Goal: Navigation & Orientation: Find specific page/section

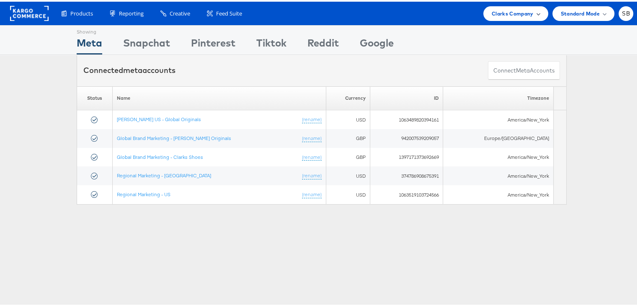
click at [509, 13] on span "Clarks Company" at bounding box center [512, 12] width 42 height 9
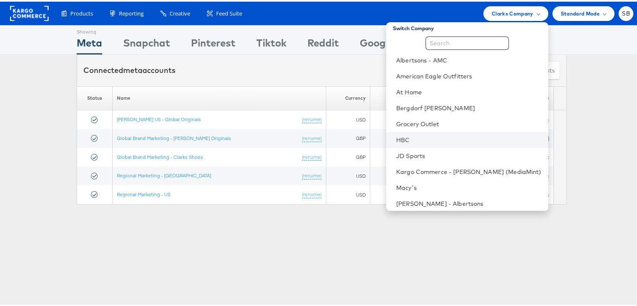
scroll to position [1, 0]
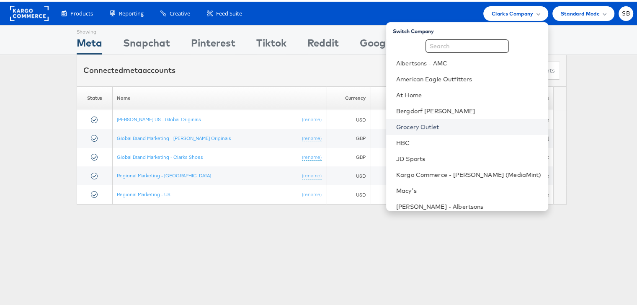
click at [430, 128] on link "Grocery Outlet" at bounding box center [468, 125] width 145 height 8
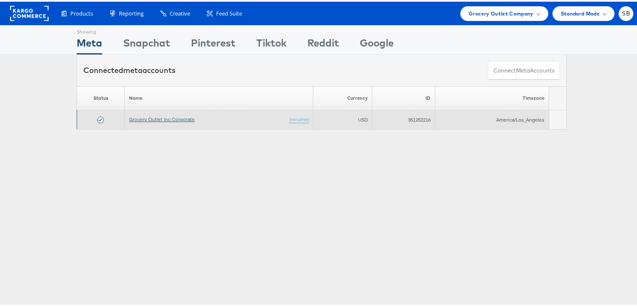
click at [149, 116] on link "Grocery Outlet Inc Corporate" at bounding box center [162, 117] width 66 height 6
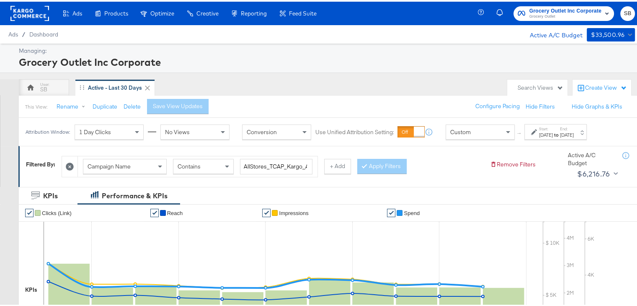
click at [577, 137] on div "Start: Aug 11th 2025 to End: Aug 21st 2025" at bounding box center [555, 129] width 62 height 15
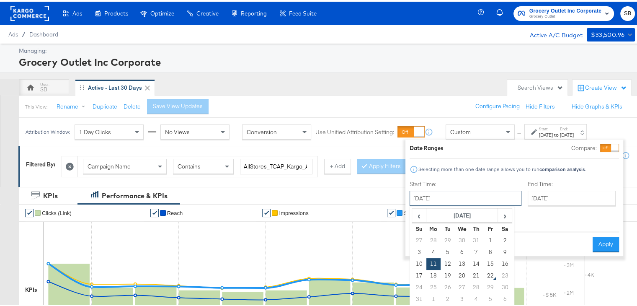
click at [454, 200] on input "August 11th 2025" at bounding box center [465, 196] width 112 height 15
click at [489, 237] on td "1" at bounding box center [490, 239] width 14 height 12
type input "August 1st 2025"
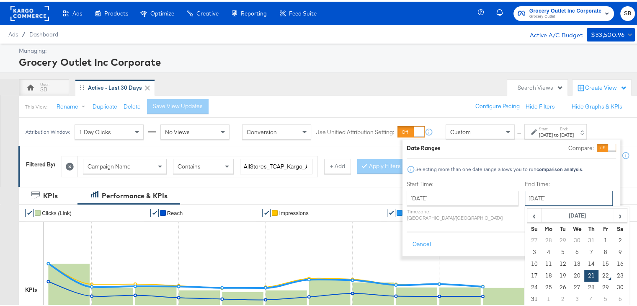
click at [530, 200] on input "[DATE]" at bounding box center [569, 196] width 88 height 15
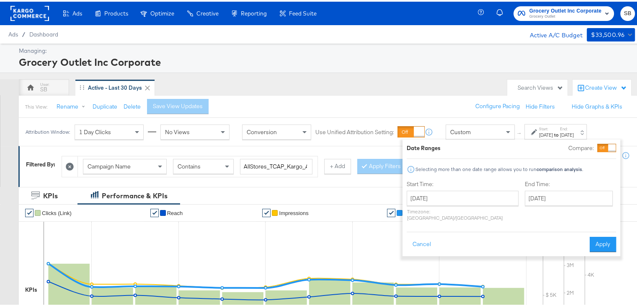
click at [633, 203] on ul "✔ Clicks (Link) ✔ Reach ✔ Impressions ✔ Spend" at bounding box center [334, 211] width 631 height 17
click at [600, 235] on button "Apply" at bounding box center [602, 242] width 26 height 15
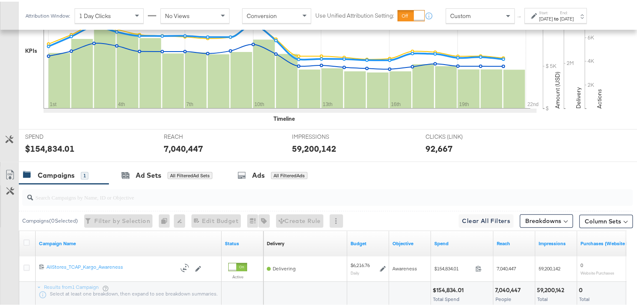
scroll to position [252, 0]
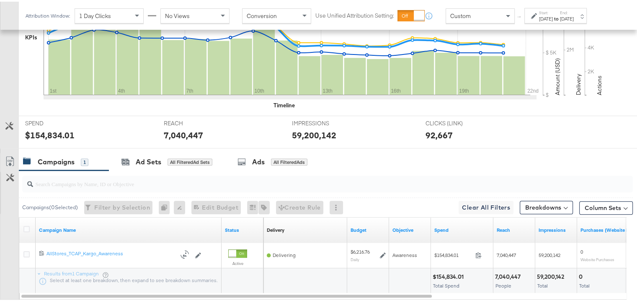
click at [574, 13] on label "End:" at bounding box center [567, 10] width 14 height 5
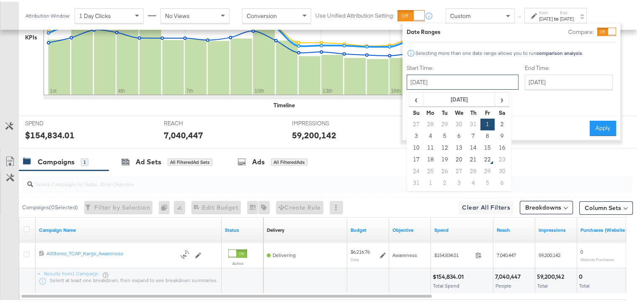
click at [463, 75] on input "August 1st 2025" at bounding box center [462, 80] width 112 height 15
click at [428, 143] on td "11" at bounding box center [430, 146] width 14 height 12
type input "August 11th 2025"
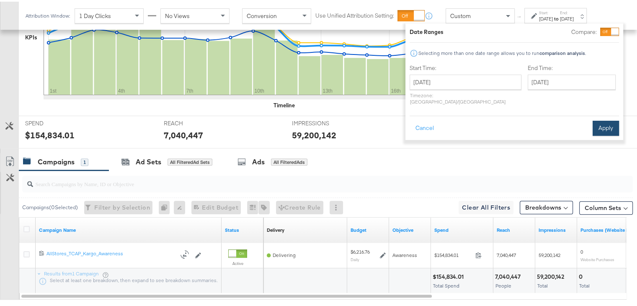
click at [603, 119] on button "Apply" at bounding box center [605, 126] width 26 height 15
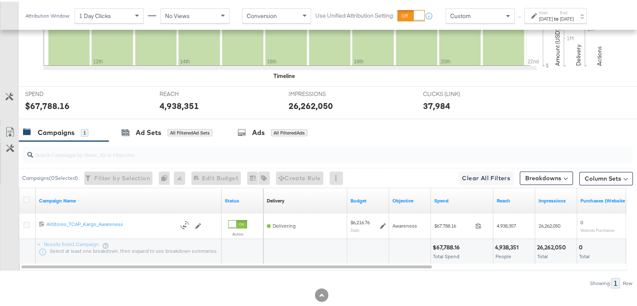
scroll to position [298, 0]
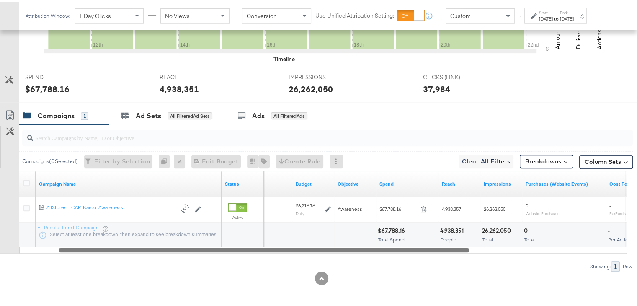
drag, startPoint x: 350, startPoint y: 247, endPoint x: 388, endPoint y: 259, distance: 40.0
click at [388, 259] on div "Campaigns ( 0 Selected) Filter by Selection Filter 0 campaigns 0 Rename 0 campa…" at bounding box center [316, 196] width 633 height 147
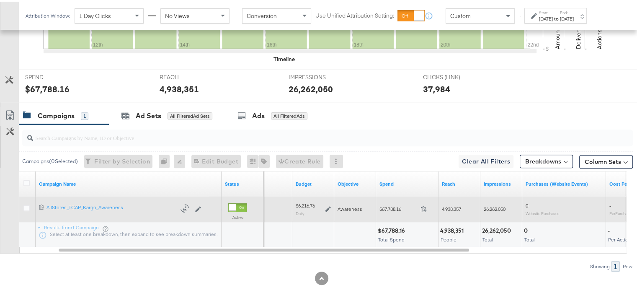
click at [389, 207] on span "$67,788.16" at bounding box center [398, 207] width 38 height 6
copy span "67,788.16"
click at [301, 203] on div "$6,216.76" at bounding box center [305, 204] width 19 height 7
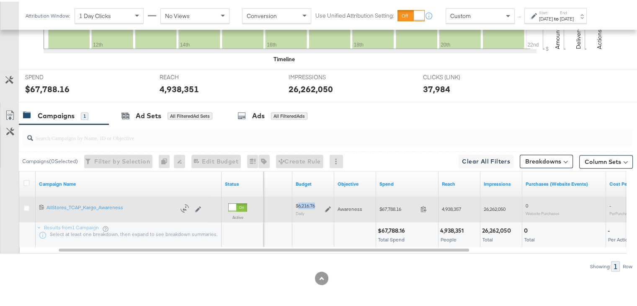
copy div "6,216.76"
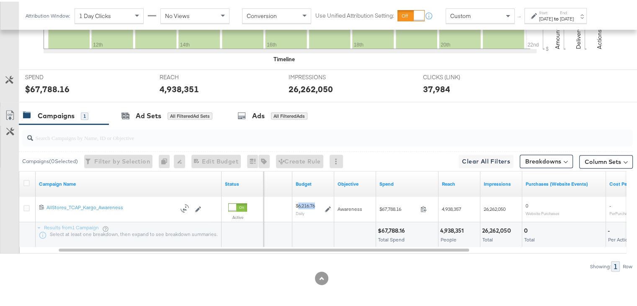
scroll to position [0, 0]
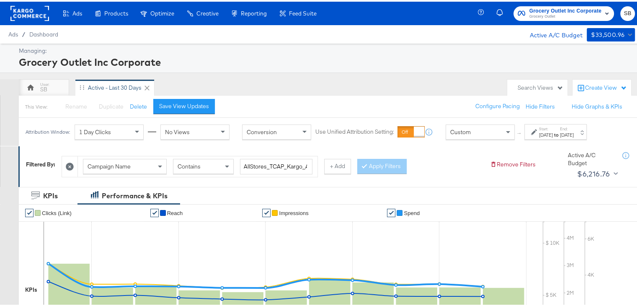
click at [29, 14] on rect at bounding box center [29, 11] width 39 height 15
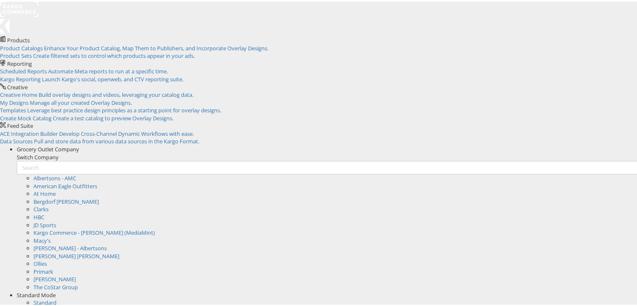
click at [79, 144] on span "Grocery Outlet Company" at bounding box center [48, 148] width 62 height 8
click at [49, 203] on link "Clarks" at bounding box center [40, 207] width 15 height 8
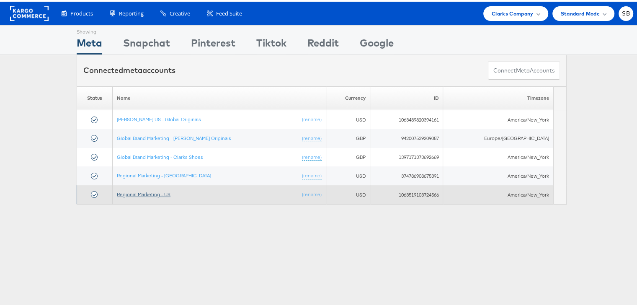
click at [139, 190] on link "Regional Marketing - US" at bounding box center [144, 192] width 54 height 6
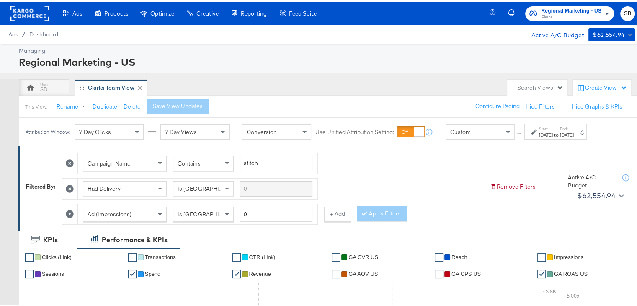
click at [583, 136] on div "Start: Jul 27th 2025 to End: Aug 21st 2025" at bounding box center [555, 129] width 62 height 15
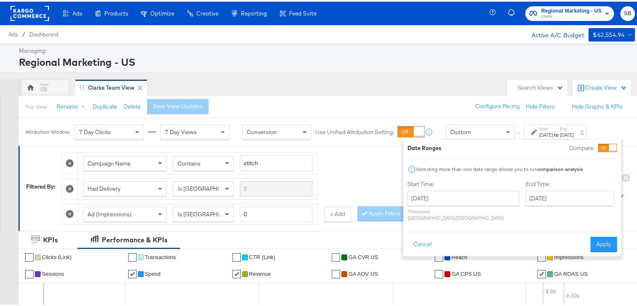
click at [351, 175] on div "Campaign Name Contains stitch Had Delivery Is Greater Than Ad (Impressions) Is …" at bounding box center [273, 185] width 422 height 76
click at [421, 237] on button "Cancel" at bounding box center [422, 242] width 30 height 15
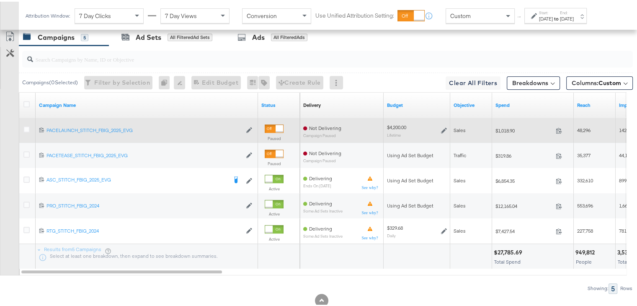
scroll to position [473, 0]
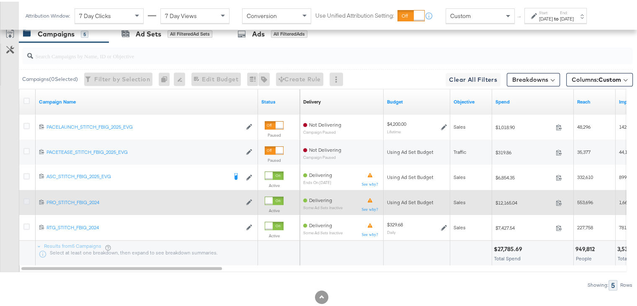
click at [26, 198] on icon at bounding box center [26, 199] width 6 height 6
click at [0, 0] on input "checkbox" at bounding box center [0, 0] width 0 height 0
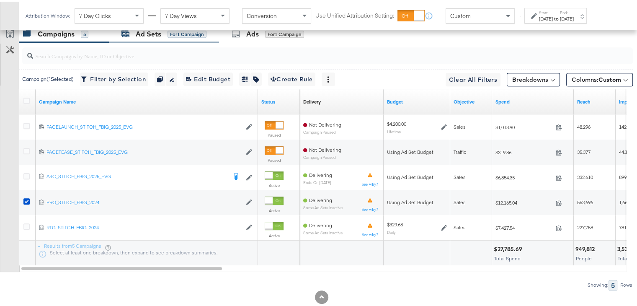
click at [154, 32] on div "Ad Sets" at bounding box center [149, 33] width 26 height 10
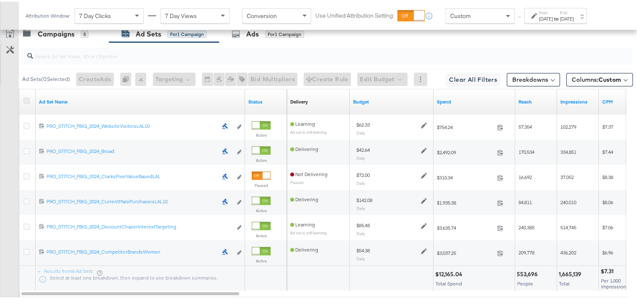
click at [27, 96] on icon at bounding box center [26, 99] width 6 height 6
click at [0, 0] on input "checkbox" at bounding box center [0, 0] width 0 height 0
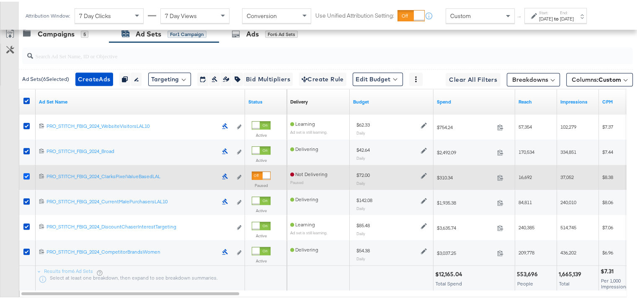
click at [27, 171] on icon at bounding box center [26, 174] width 6 height 6
click at [0, 0] on input "checkbox" at bounding box center [0, 0] width 0 height 0
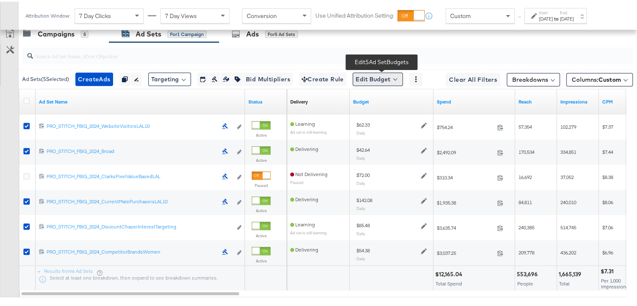
click at [366, 79] on button "Edit Budget" at bounding box center [377, 77] width 50 height 13
click at [379, 118] on span "Edit Ad Set Spend Limits" at bounding box center [387, 116] width 62 height 11
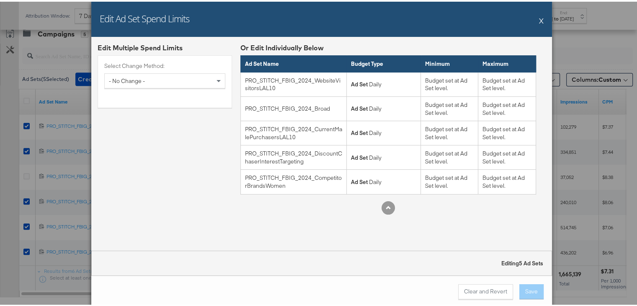
click at [539, 17] on button "X" at bounding box center [541, 18] width 5 height 17
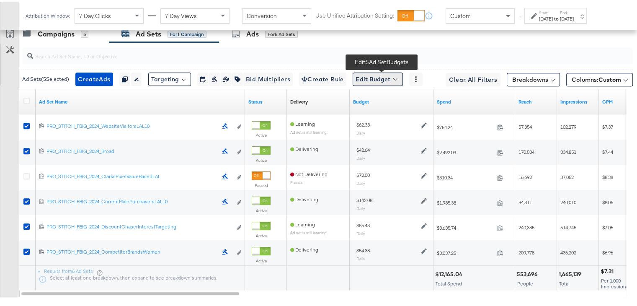
click at [370, 80] on button "Edit Budget" at bounding box center [377, 77] width 50 height 13
drag, startPoint x: 374, startPoint y: 107, endPoint x: 375, endPoint y: 99, distance: 7.6
click at [375, 99] on ul "Edit Ad Set Budget Edit Ad Set Spend Limits" at bounding box center [389, 109] width 75 height 33
click at [375, 99] on span "Edit Ad Set Budget" at bounding box center [380, 99] width 48 height 11
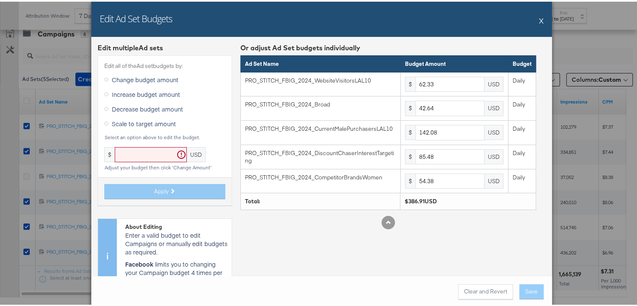
click at [539, 16] on button "X" at bounding box center [541, 18] width 5 height 17
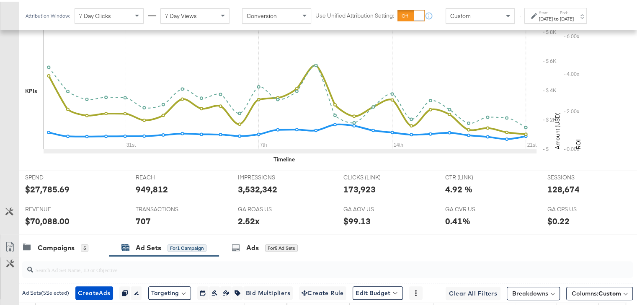
scroll to position [259, 0]
click at [574, 9] on label "End:" at bounding box center [567, 10] width 14 height 5
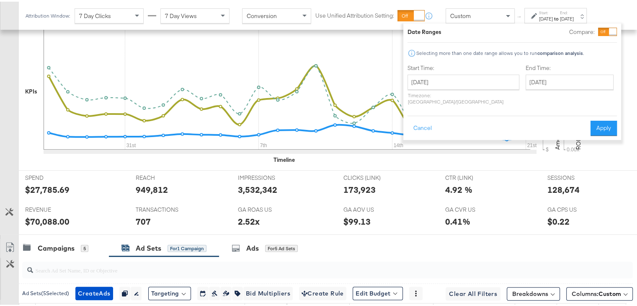
click at [574, 15] on div "[DATE]" at bounding box center [567, 17] width 14 height 7
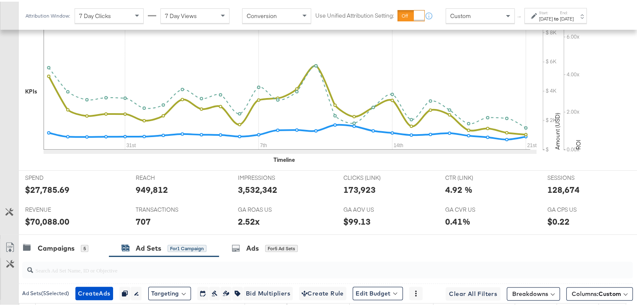
click at [574, 15] on div "[DATE]" at bounding box center [567, 17] width 14 height 7
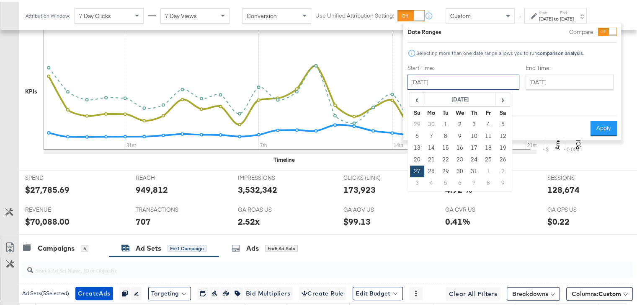
click at [455, 73] on input "July 27th 2025" at bounding box center [463, 80] width 112 height 15
click at [499, 98] on span "›" at bounding box center [502, 97] width 13 height 13
click at [476, 156] on td "21" at bounding box center [474, 158] width 14 height 12
type input "August 21st 2025"
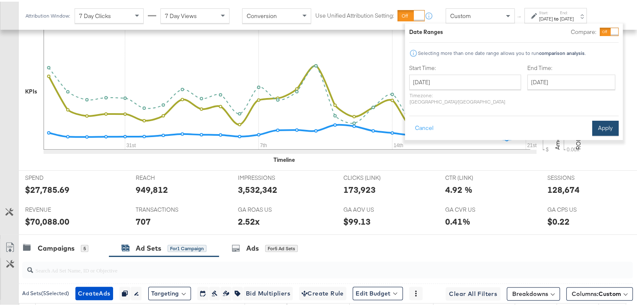
click at [598, 121] on button "Apply" at bounding box center [605, 126] width 26 height 15
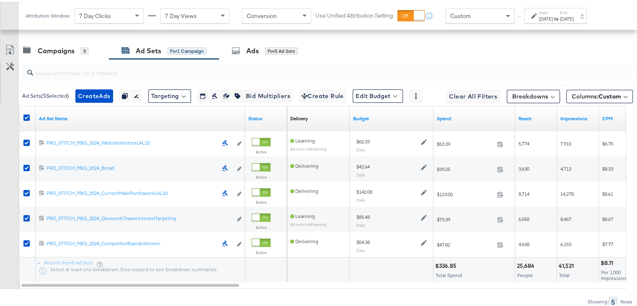
scroll to position [453, 0]
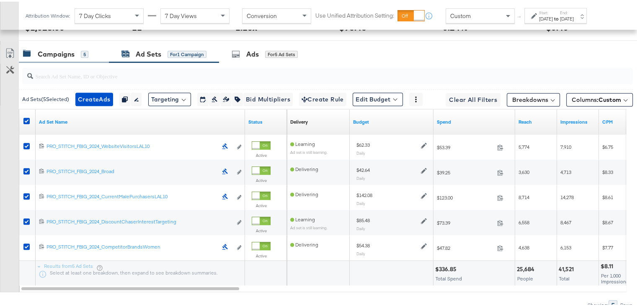
click at [55, 52] on div "Campaigns" at bounding box center [56, 53] width 37 height 10
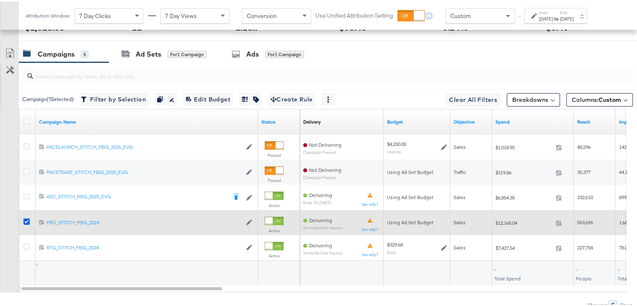
click at [27, 216] on icon at bounding box center [26, 219] width 6 height 6
click at [0, 0] on input "checkbox" at bounding box center [0, 0] width 0 height 0
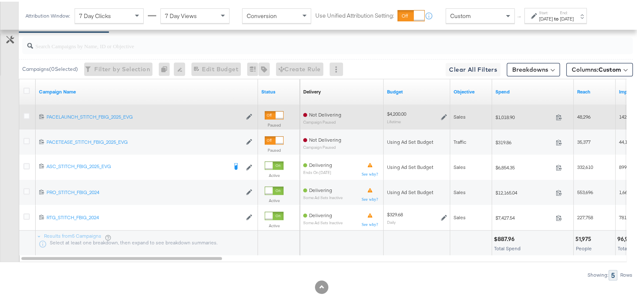
scroll to position [490, 0]
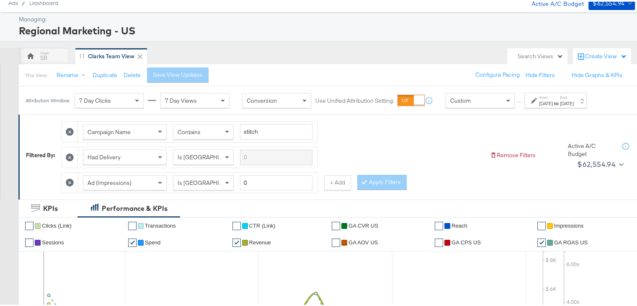
scroll to position [32, 0]
click at [545, 96] on label "Start:" at bounding box center [546, 95] width 14 height 5
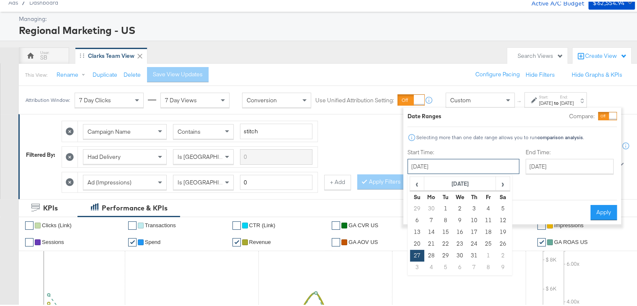
click at [430, 162] on input "July 27th 2025" at bounding box center [463, 164] width 112 height 15
click at [504, 178] on span "›" at bounding box center [502, 181] width 13 height 13
click at [473, 243] on td "21" at bounding box center [474, 242] width 14 height 12
type input "August 21st 2025"
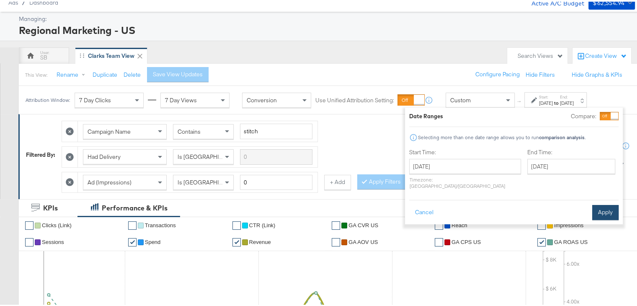
click at [597, 206] on button "Apply" at bounding box center [605, 210] width 26 height 15
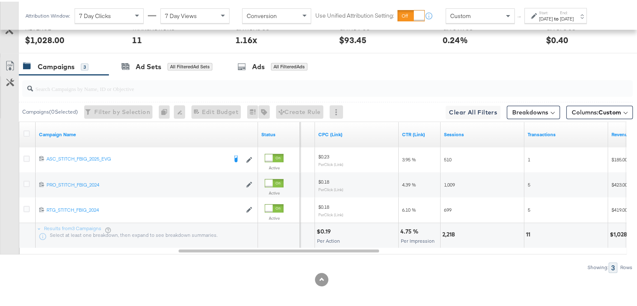
scroll to position [0, 0]
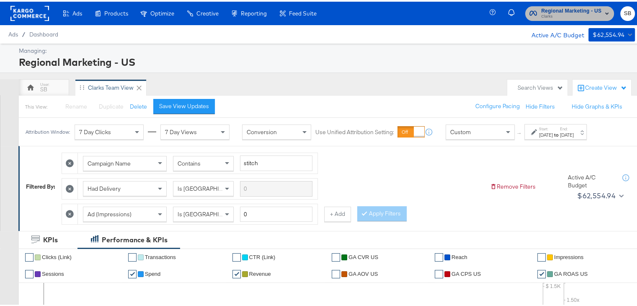
click at [561, 12] on span "Clarks" at bounding box center [571, 15] width 60 height 7
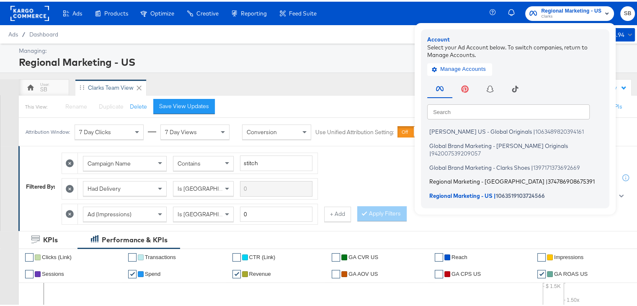
click at [456, 176] on span "Regional Marketing - CA" at bounding box center [486, 179] width 115 height 7
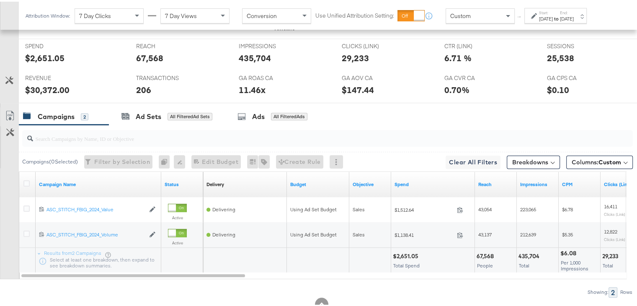
scroll to position [403, 0]
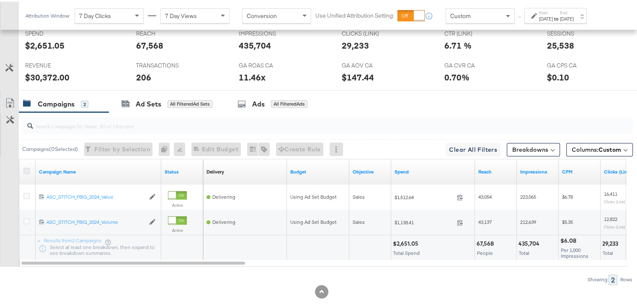
click at [24, 167] on icon at bounding box center [26, 169] width 6 height 6
click at [0, 0] on input "checkbox" at bounding box center [0, 0] width 0 height 0
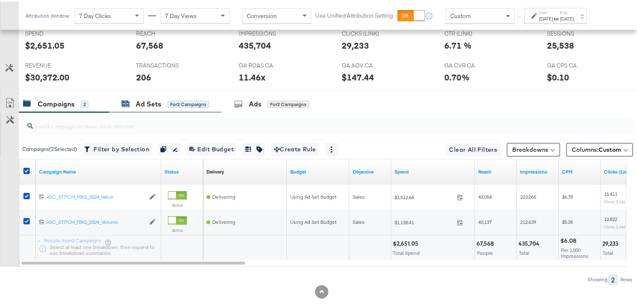
click at [146, 102] on div "Ad Sets" at bounding box center [149, 103] width 26 height 10
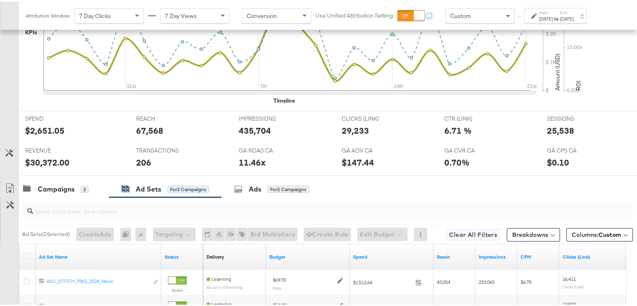
scroll to position [310, 0]
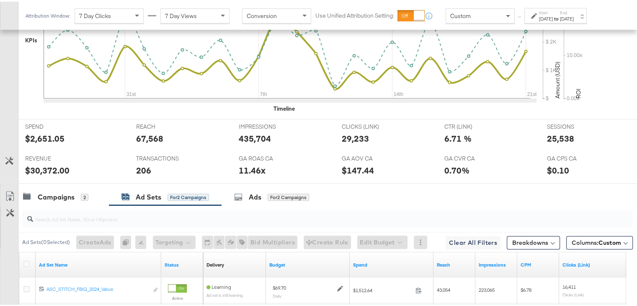
click at [548, 15] on div "[DATE]" at bounding box center [546, 17] width 14 height 7
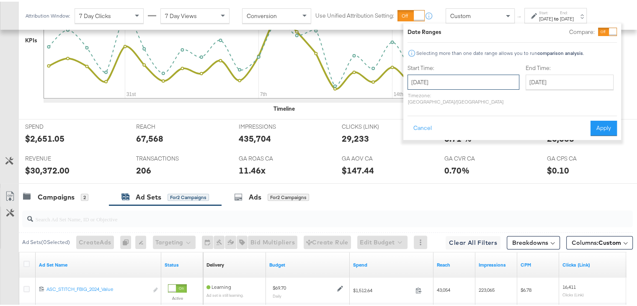
click at [422, 77] on input "[DATE]" at bounding box center [463, 80] width 112 height 15
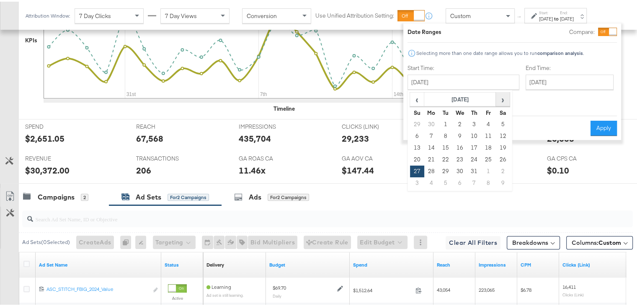
click at [498, 99] on span "›" at bounding box center [502, 97] width 13 height 13
click at [416, 160] on td "17" at bounding box center [417, 158] width 14 height 12
type input "August 17th 2025"
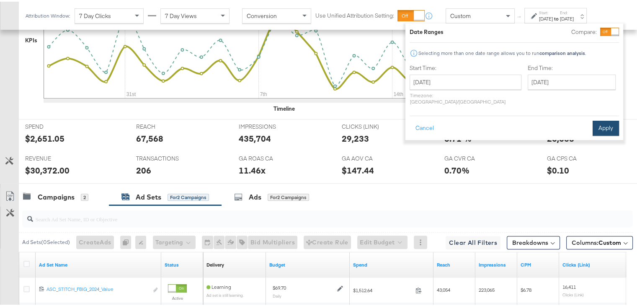
click at [601, 119] on button "Apply" at bounding box center [605, 126] width 26 height 15
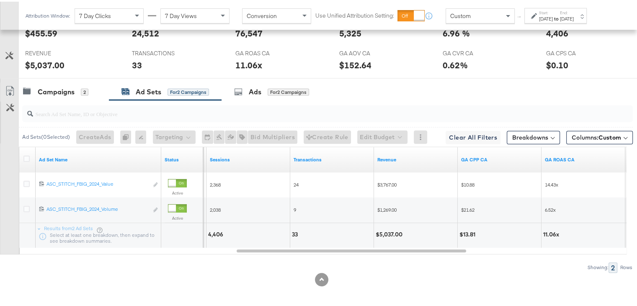
scroll to position [0, 0]
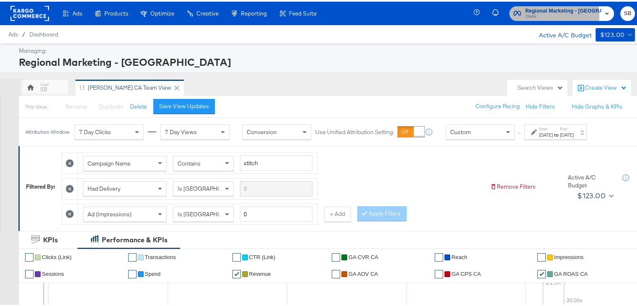
click at [545, 14] on span "Clarks" at bounding box center [563, 15] width 76 height 7
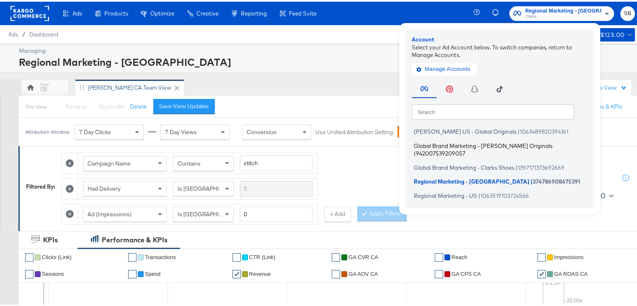
click at [466, 146] on span "Global Brand Marketing - [PERSON_NAME] Originals" at bounding box center [483, 143] width 139 height 7
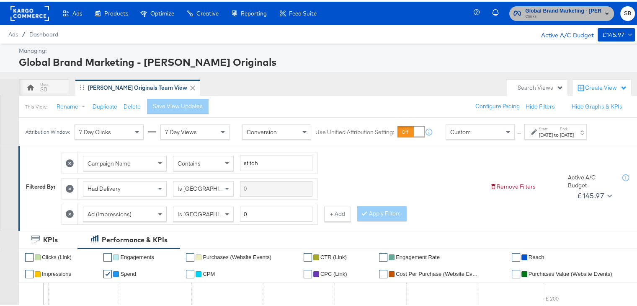
click at [527, 15] on span "Clarks" at bounding box center [563, 15] width 76 height 7
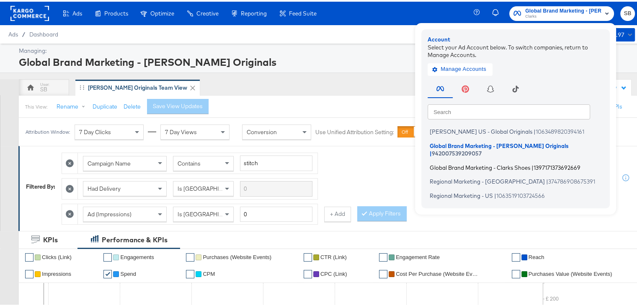
click at [471, 162] on span "Global Brand Marketing - Clarks Shoes" at bounding box center [480, 165] width 100 height 7
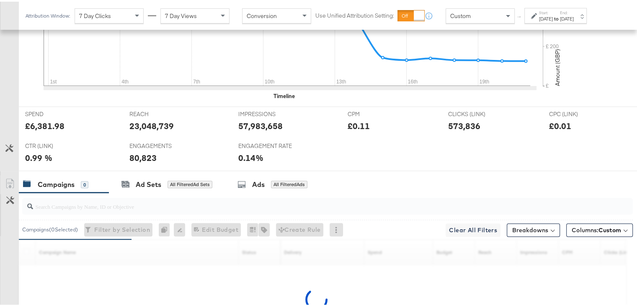
scroll to position [415, 0]
